Goal: Information Seeking & Learning: Learn about a topic

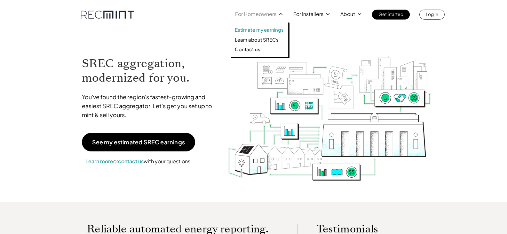
click at [266, 30] on p "Estimate my earnings" at bounding box center [259, 30] width 49 height 6
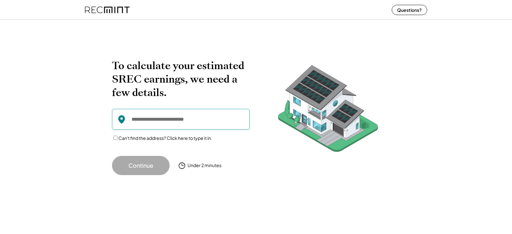
click at [189, 118] on input "input" at bounding box center [181, 119] width 138 height 21
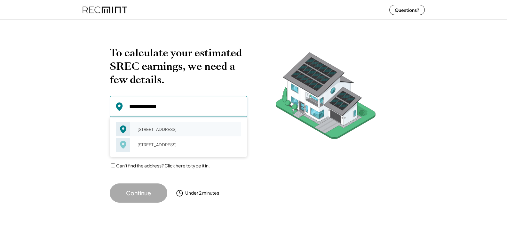
click at [179, 125] on div "542 Newtown Rd Berwyn, PA 19312" at bounding box center [187, 129] width 108 height 9
type input "**********"
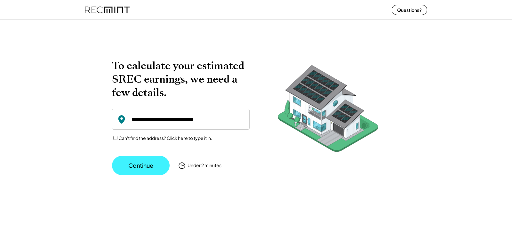
click at [144, 164] on button "Continue" at bounding box center [141, 165] width 58 height 19
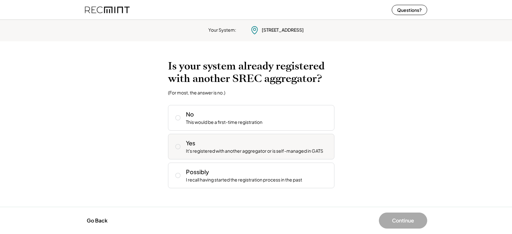
click at [179, 147] on icon at bounding box center [178, 146] width 6 height 6
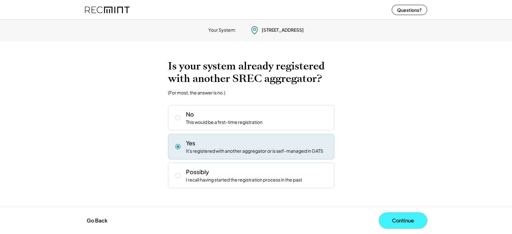
click at [408, 219] on button "Continue" at bounding box center [403, 221] width 48 height 16
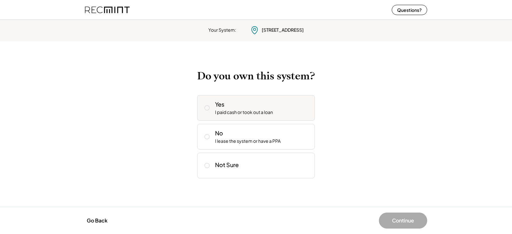
click at [208, 107] on icon at bounding box center [207, 108] width 6 height 6
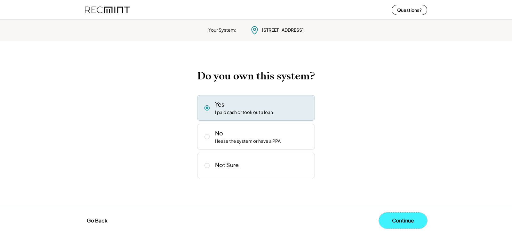
click at [405, 220] on button "Continue" at bounding box center [403, 221] width 48 height 16
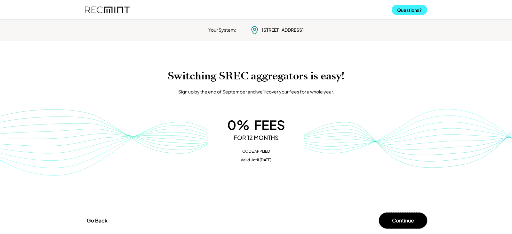
click at [411, 6] on button "Questions?" at bounding box center [410, 10] width 36 height 10
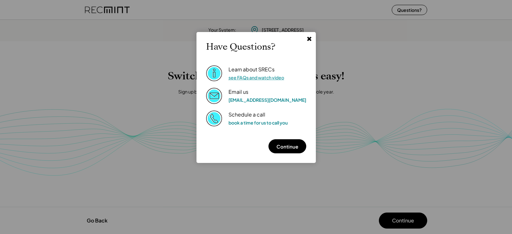
click at [281, 78] on link "see FAQs and watch video" at bounding box center [257, 78] width 56 height 6
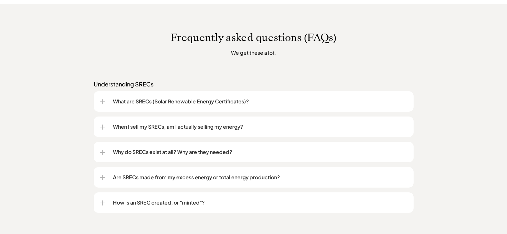
scroll to position [480, 0]
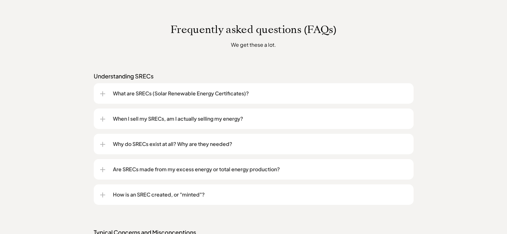
click at [231, 120] on p "When I sell my SRECs, am I actually selling my energy?" at bounding box center [260, 119] width 294 height 8
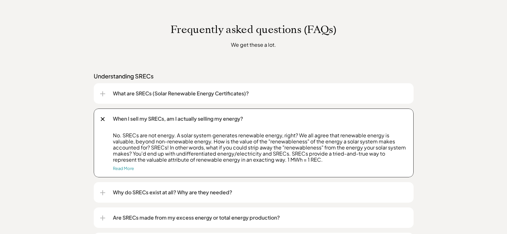
click at [232, 118] on p "When I sell my SRECs, am I actually selling my energy?" at bounding box center [260, 119] width 294 height 8
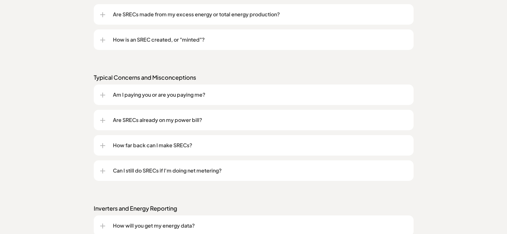
scroll to position [640, 0]
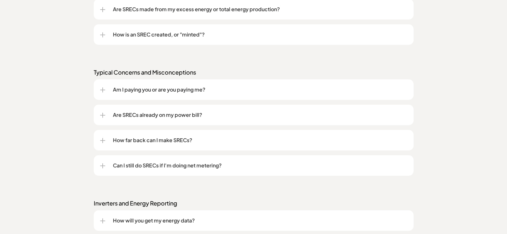
click at [192, 137] on p "How far back can I make SRECs?" at bounding box center [260, 140] width 294 height 8
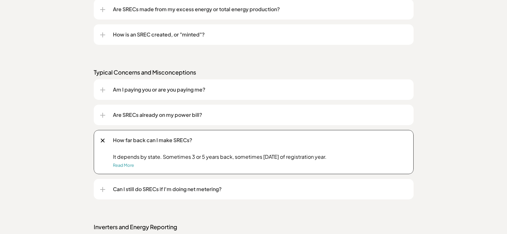
click at [192, 137] on p "How far back can I make SRECs?" at bounding box center [260, 140] width 294 height 8
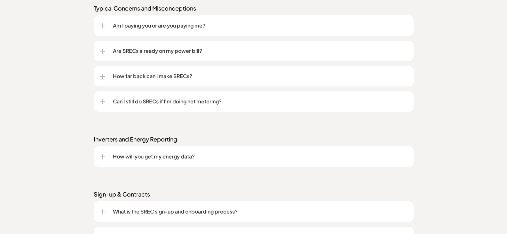
scroll to position [736, 0]
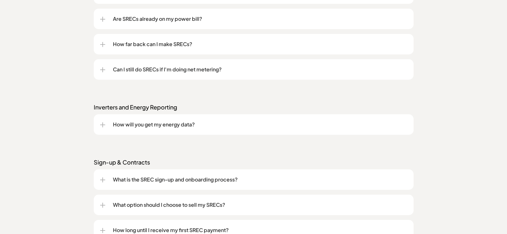
click at [182, 126] on p "How will you get my energy data?" at bounding box center [260, 125] width 294 height 8
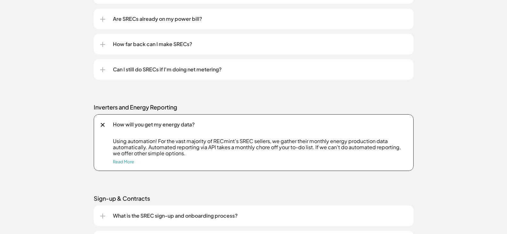
click at [182, 126] on p "How will you get my energy data?" at bounding box center [260, 125] width 294 height 8
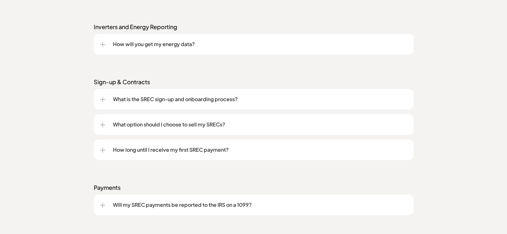
scroll to position [832, 0]
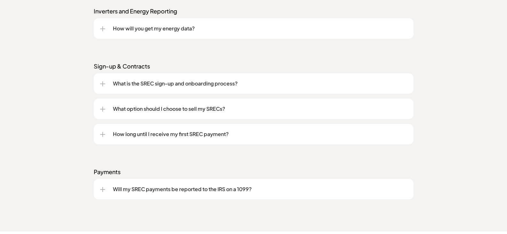
click at [213, 112] on p "What option should I choose to sell my SRECs?" at bounding box center [260, 109] width 294 height 8
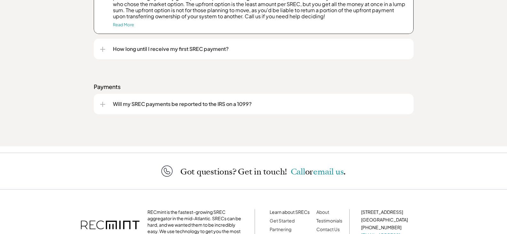
scroll to position [1049, 0]
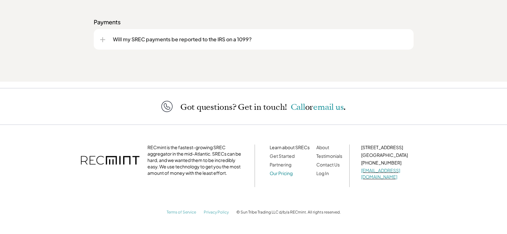
click at [279, 176] on link "Our Pricing" at bounding box center [281, 173] width 23 height 6
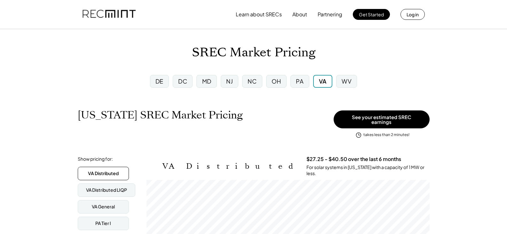
scroll to position [32, 0]
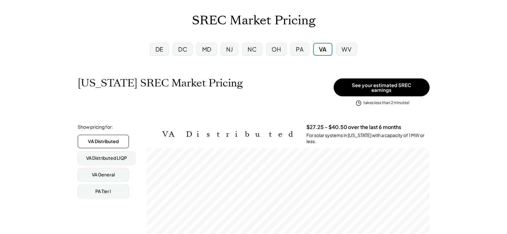
click at [299, 48] on div "PA" at bounding box center [300, 49] width 8 height 8
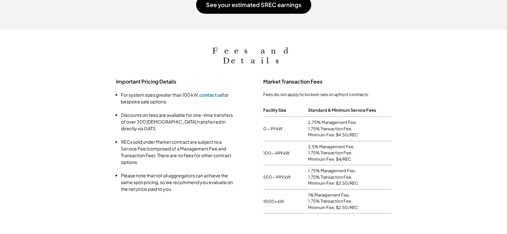
scroll to position [544, 0]
